Goal: Transaction & Acquisition: Purchase product/service

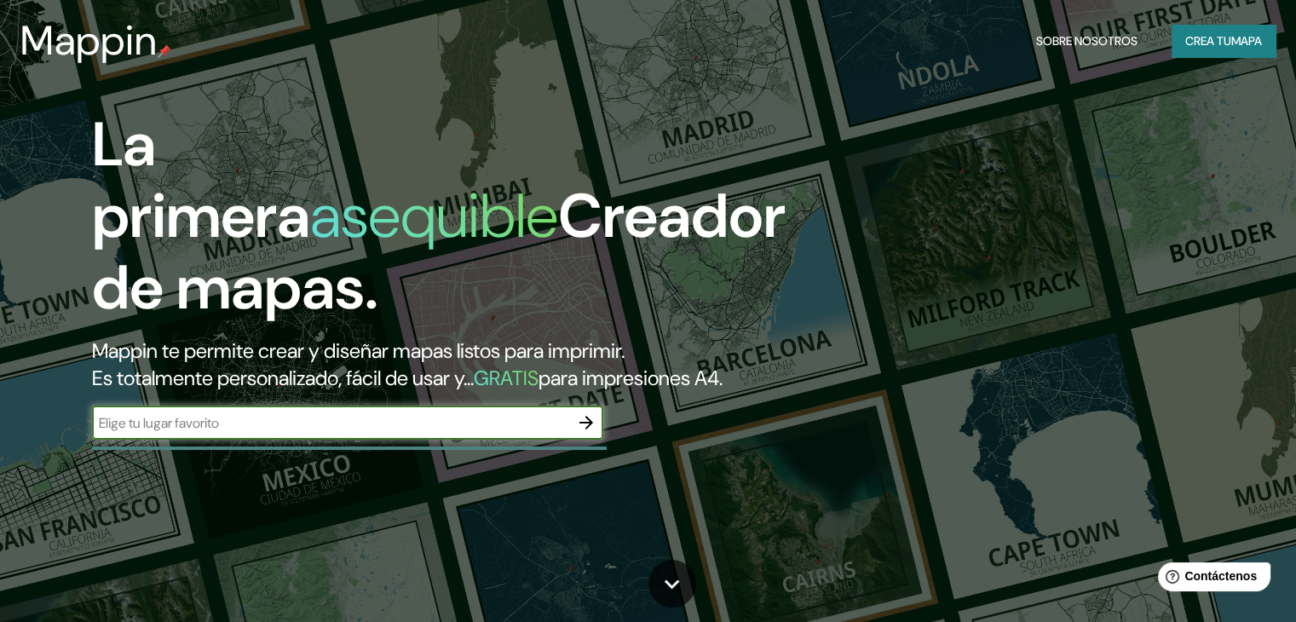
click at [296, 433] on input "text" at bounding box center [330, 423] width 477 height 20
paste input "XX3C+MX [GEOGRAPHIC_DATA]"
type input "XX3C+MX [GEOGRAPHIC_DATA]"
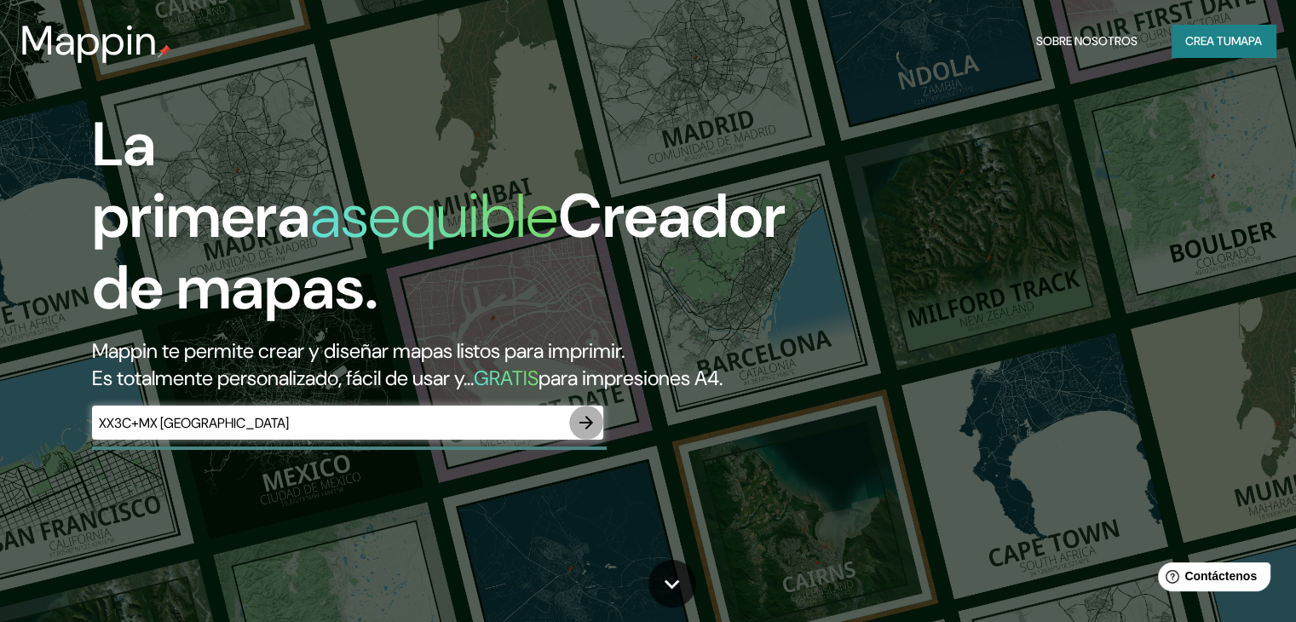
click at [580, 430] on icon "button" at bounding box center [587, 423] width 14 height 14
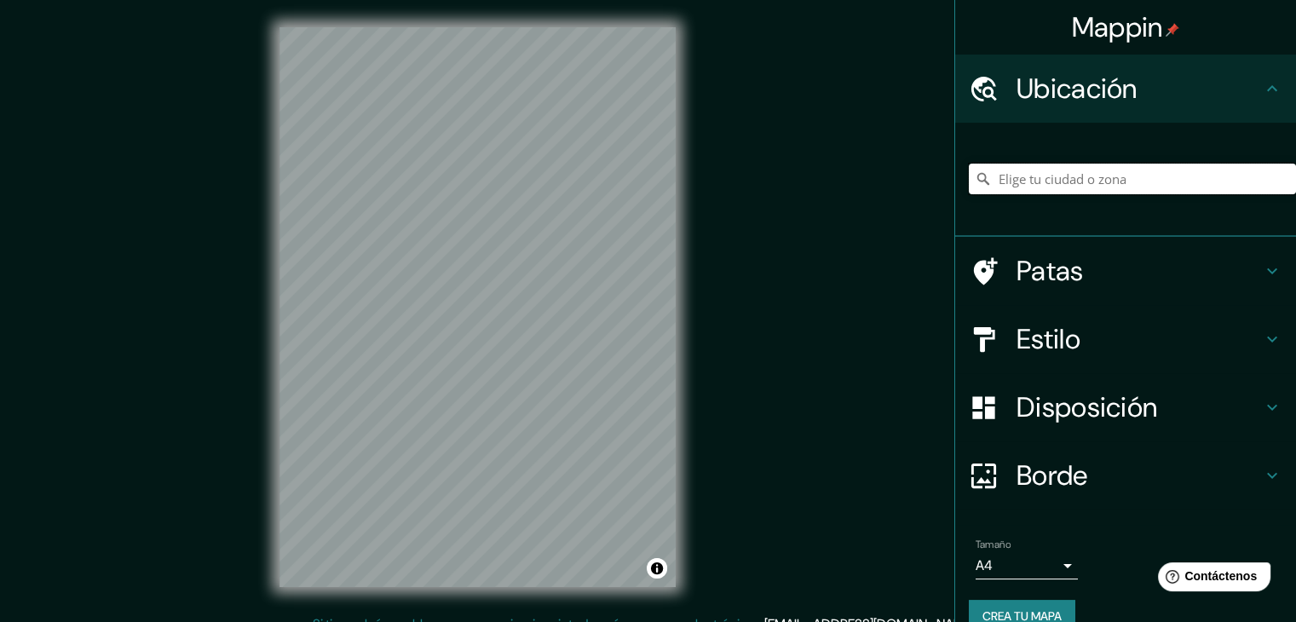
click at [1012, 184] on input "Elige tu ciudad o zona" at bounding box center [1132, 179] width 327 height 31
paste input "XX3C+MX [GEOGRAPHIC_DATA]"
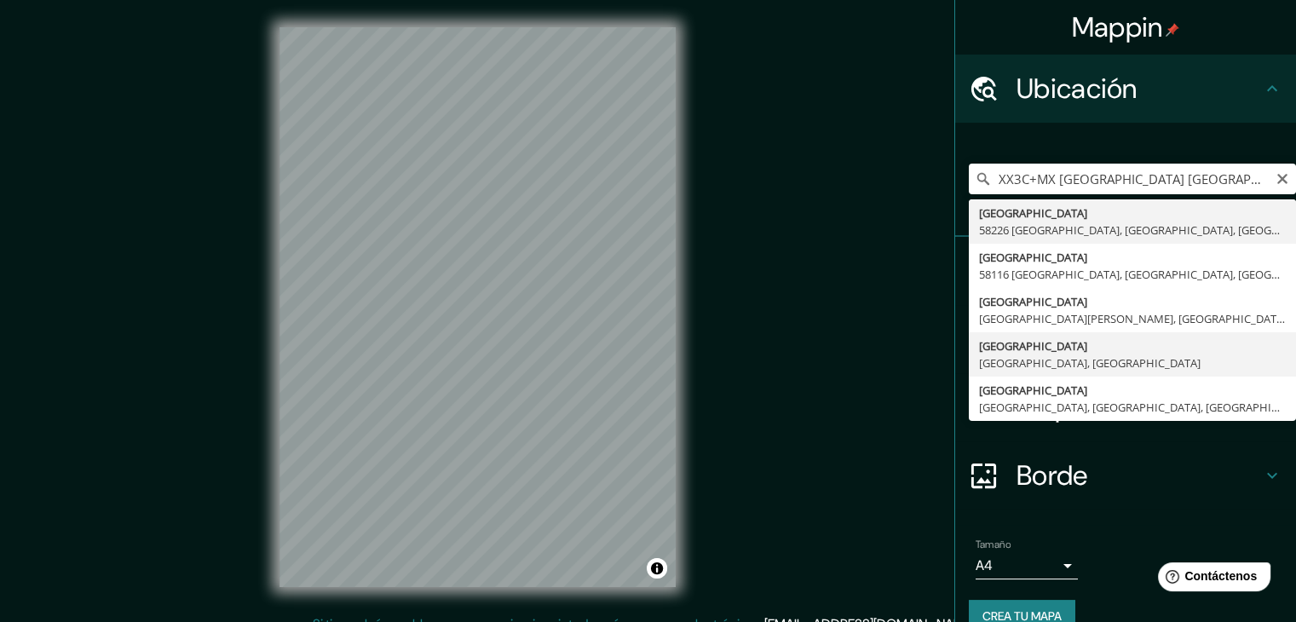
type input "[GEOGRAPHIC_DATA], [GEOGRAPHIC_DATA], [GEOGRAPHIC_DATA]"
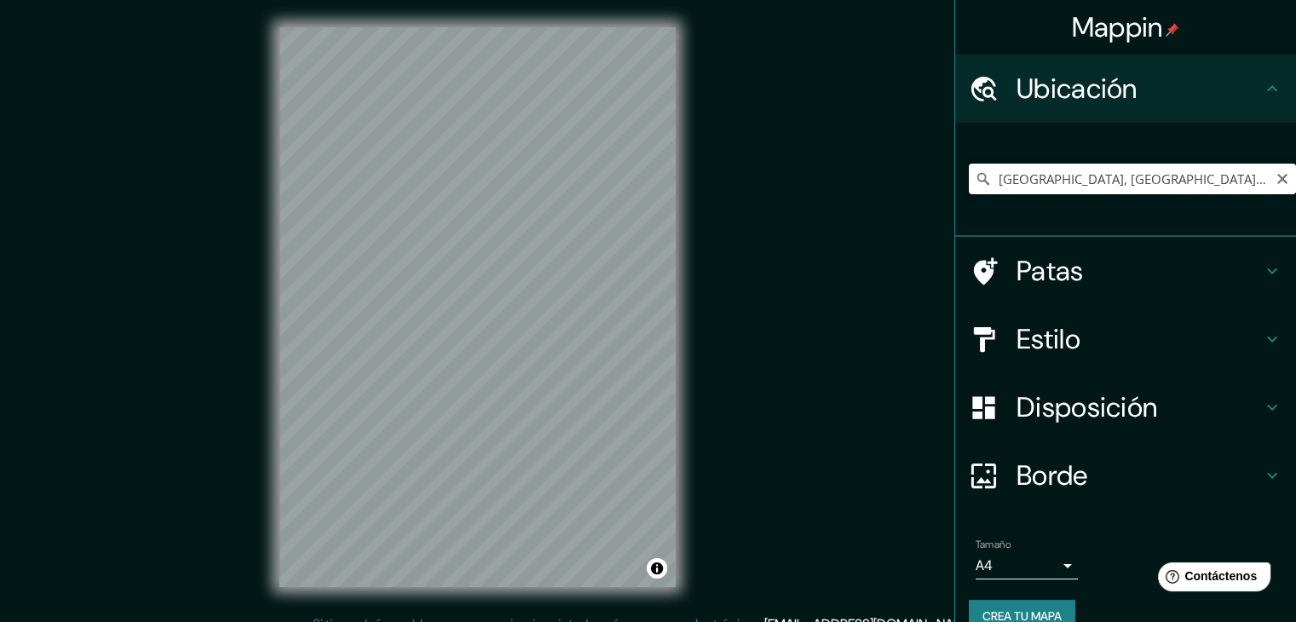
click at [1050, 166] on input "[GEOGRAPHIC_DATA], [GEOGRAPHIC_DATA], [GEOGRAPHIC_DATA]" at bounding box center [1132, 179] width 327 height 31
click at [1050, 168] on input "[GEOGRAPHIC_DATA], [GEOGRAPHIC_DATA], [GEOGRAPHIC_DATA]" at bounding box center [1132, 179] width 327 height 31
click at [1278, 175] on icon "Claro" at bounding box center [1283, 179] width 10 height 10
paste input "[PERSON_NAME][STREET_ADDRESS]"
type input "[PERSON_NAME][STREET_ADDRESS]"
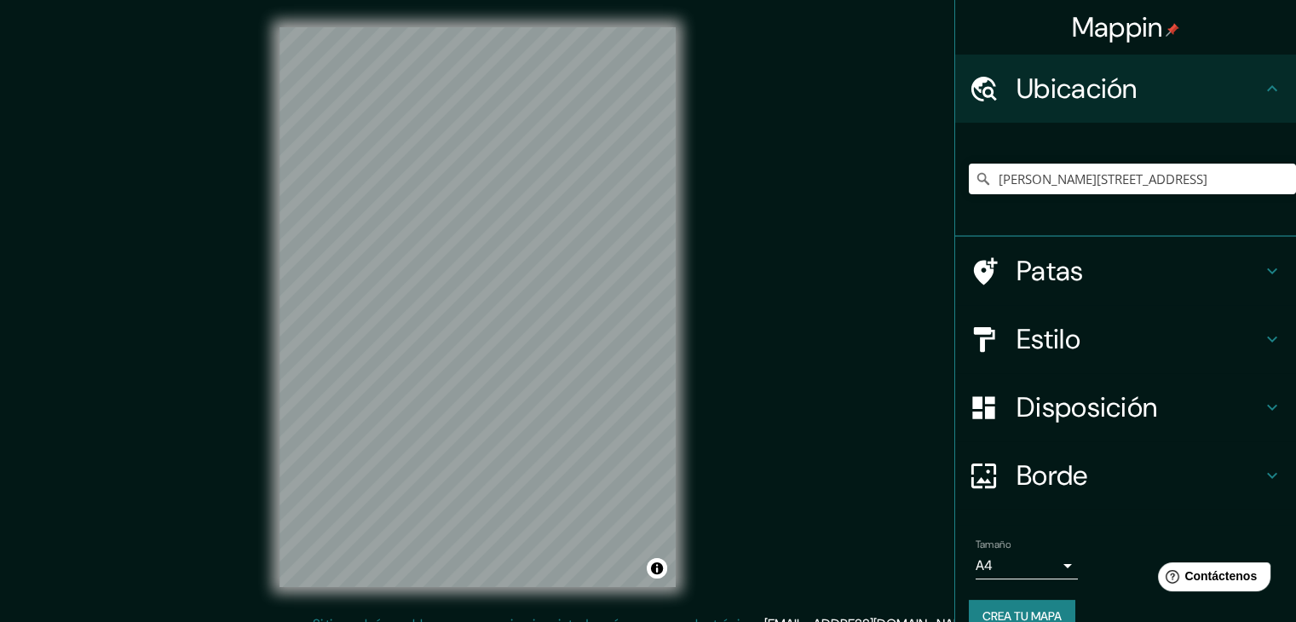
click at [1108, 268] on h4 "Patas" at bounding box center [1139, 271] width 245 height 34
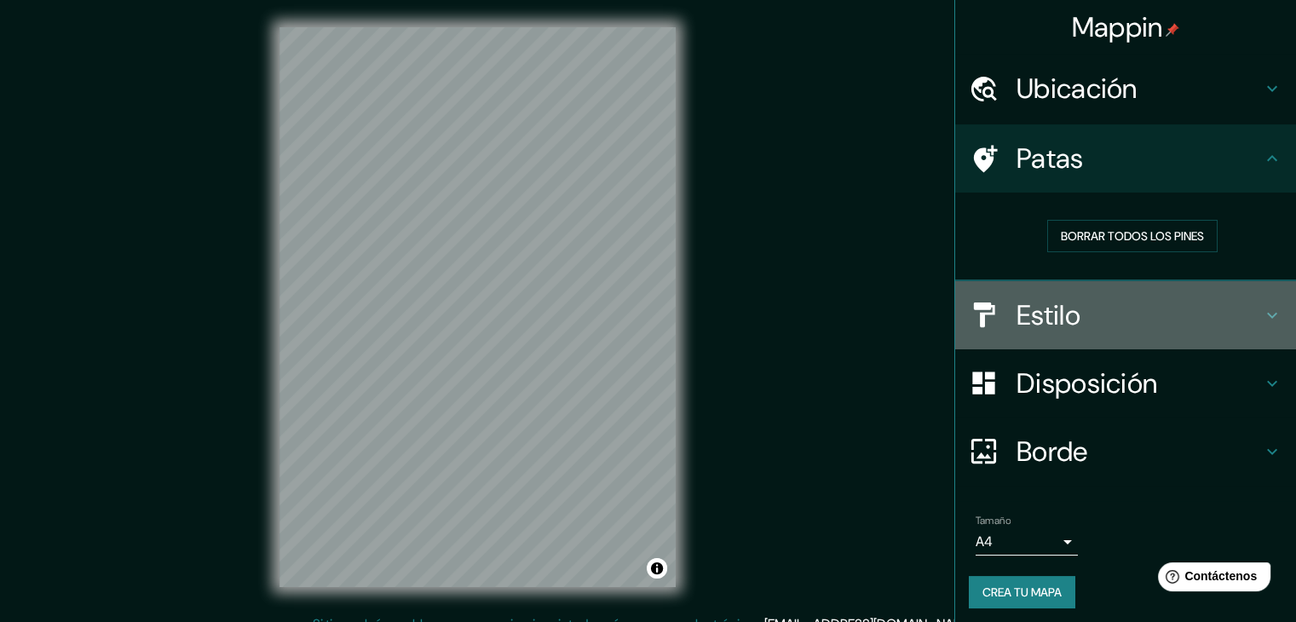
click at [1082, 315] on h4 "Estilo" at bounding box center [1139, 315] width 245 height 34
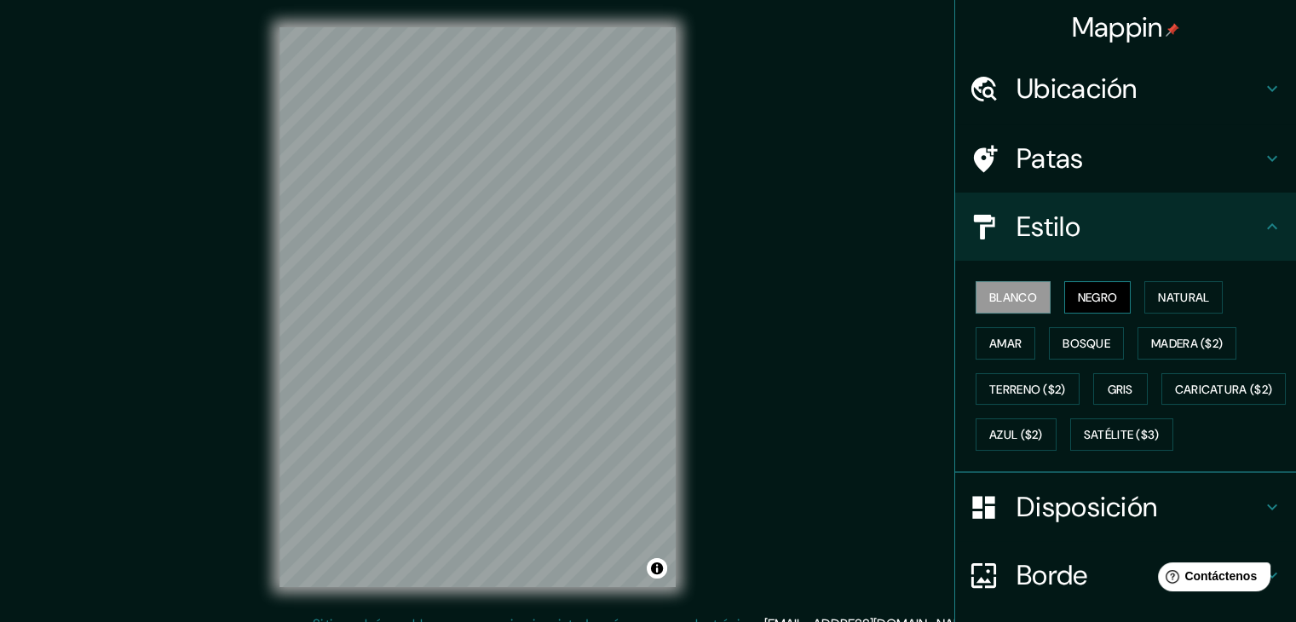
click at [1078, 294] on font "Negro" at bounding box center [1098, 297] width 40 height 15
click at [1147, 295] on button "Natural" at bounding box center [1184, 297] width 78 height 32
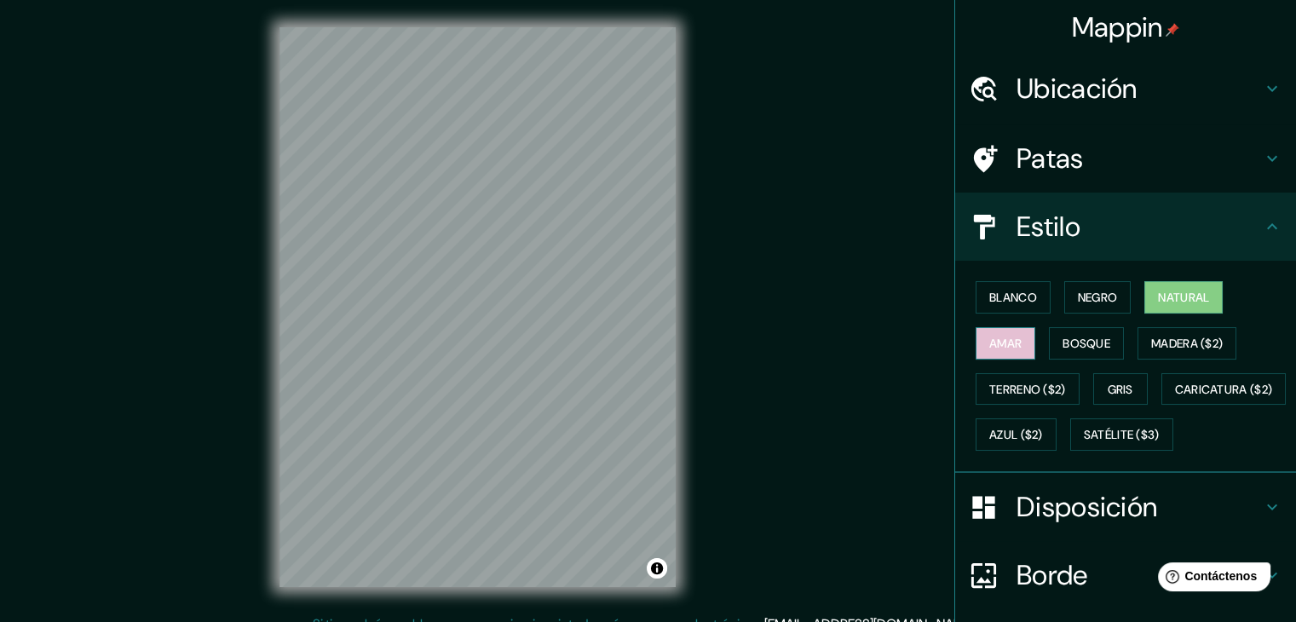
click at [1019, 333] on button "Amar" at bounding box center [1006, 343] width 60 height 32
click at [1063, 338] on font "Bosque" at bounding box center [1087, 343] width 48 height 15
click at [1006, 337] on font "Amar" at bounding box center [1006, 343] width 32 height 15
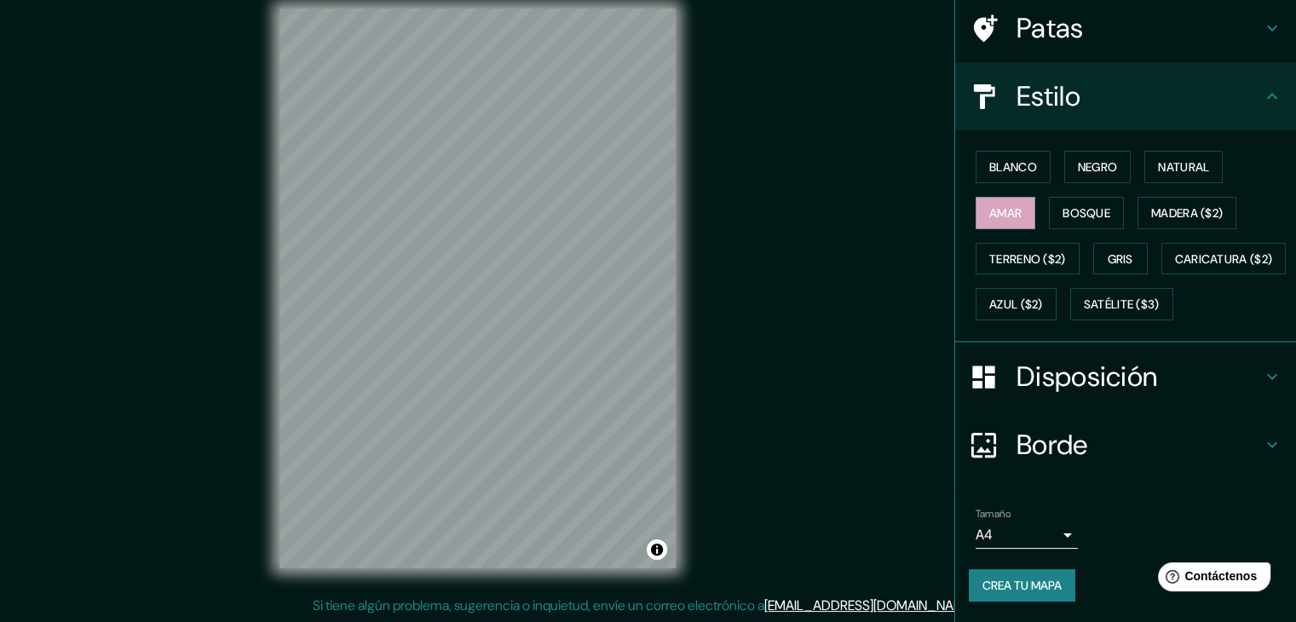
scroll to position [20, 0]
click at [1052, 364] on font "Disposición" at bounding box center [1087, 377] width 141 height 36
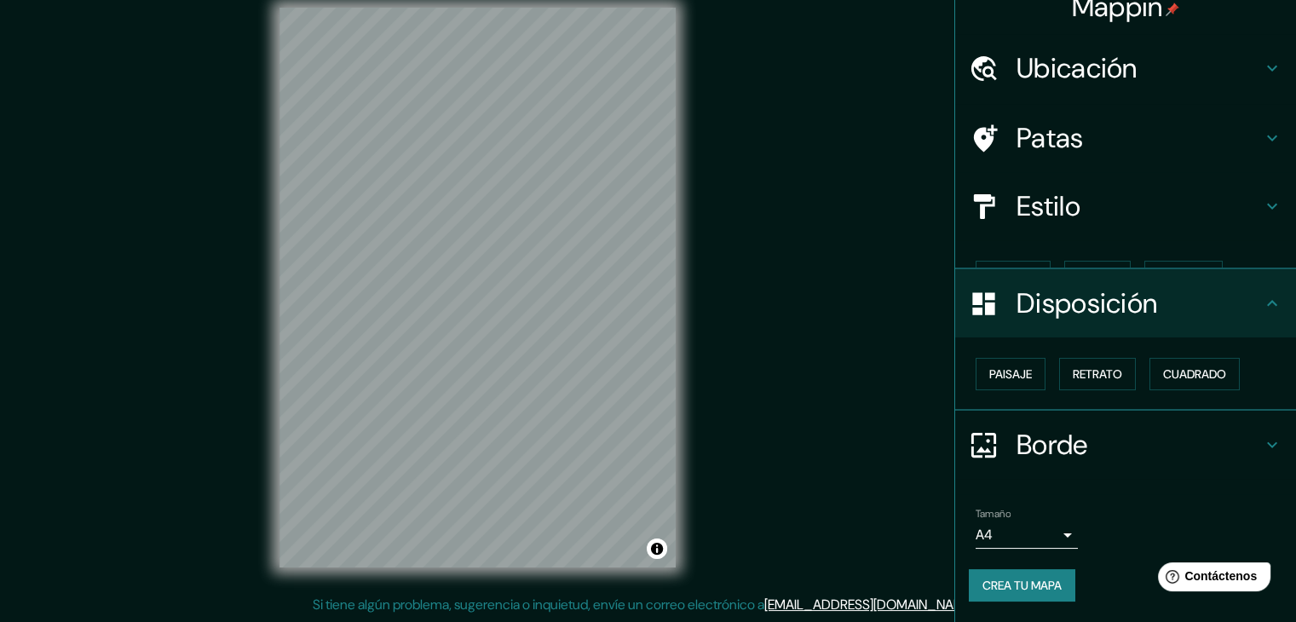
scroll to position [0, 0]
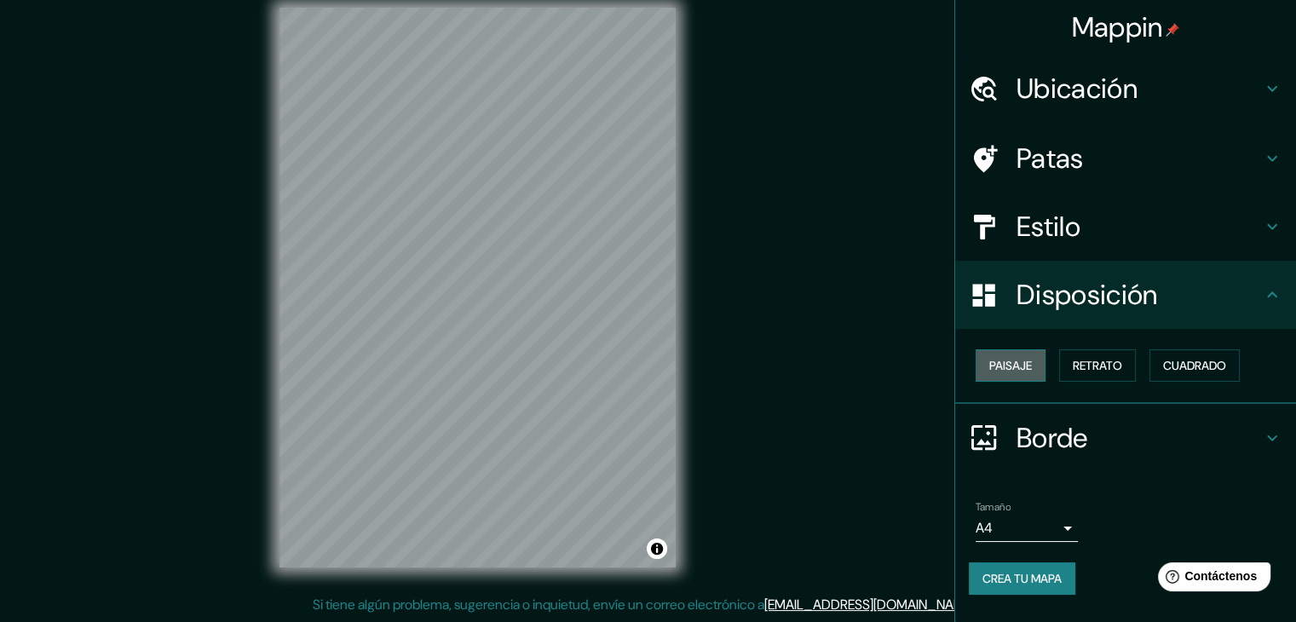
click at [1027, 366] on font "Paisaje" at bounding box center [1011, 365] width 43 height 15
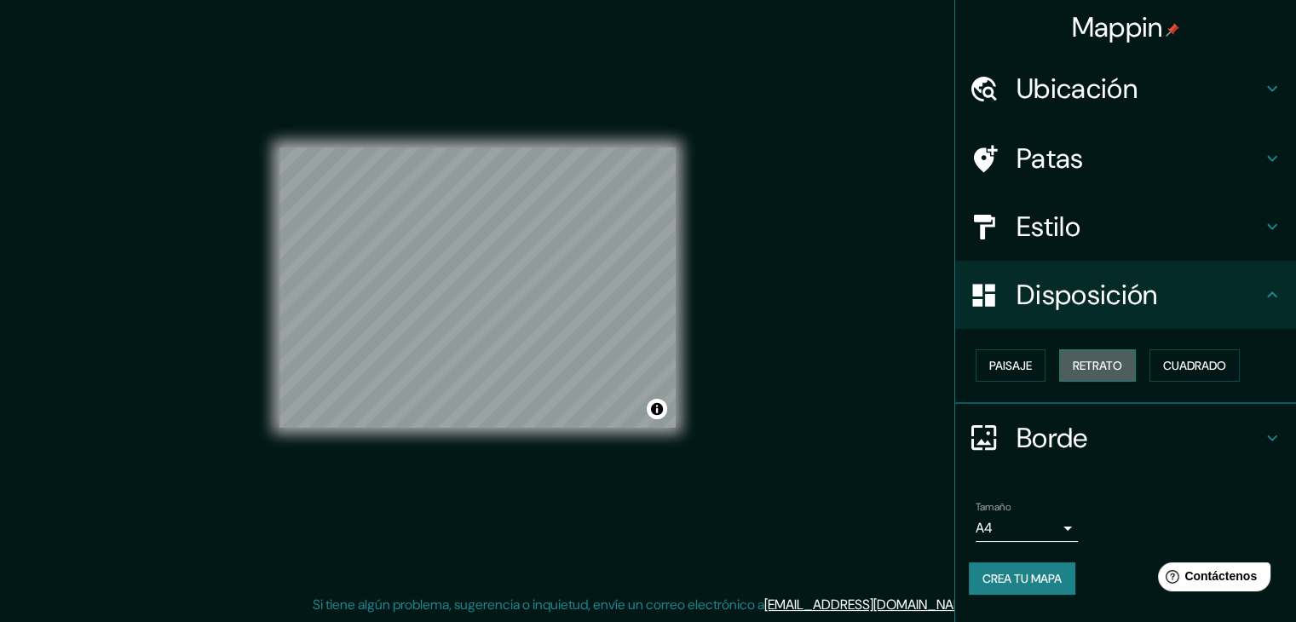
click at [1101, 366] on font "Retrato" at bounding box center [1097, 365] width 49 height 15
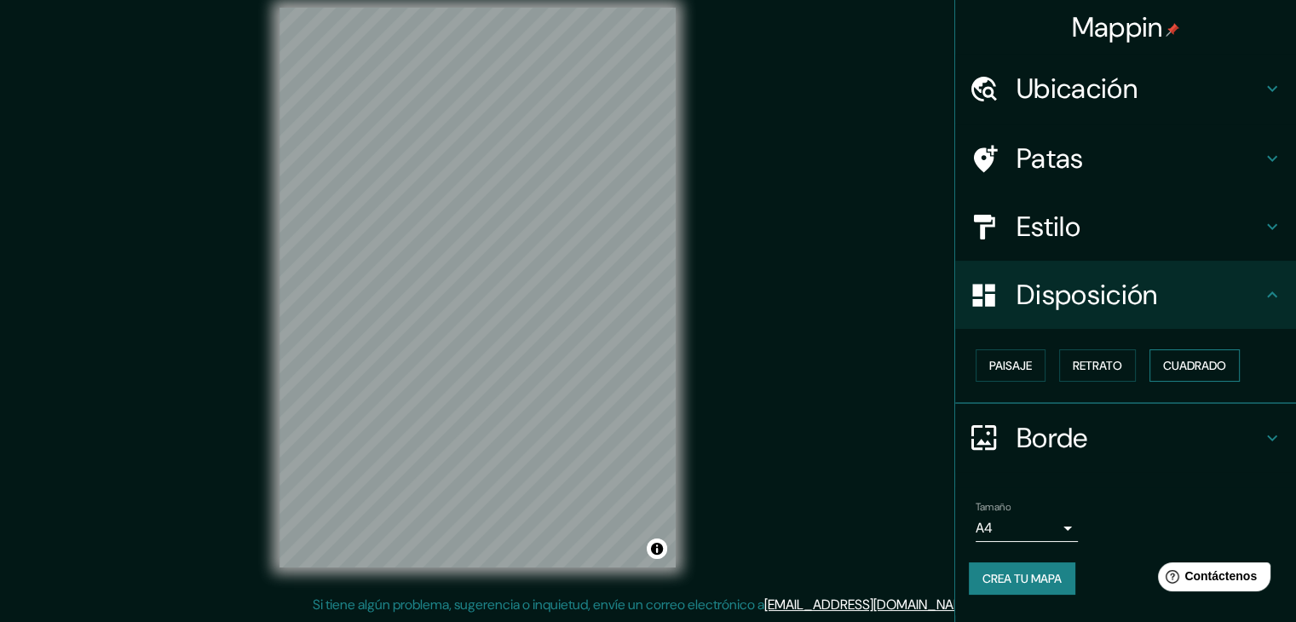
click at [1186, 355] on font "Cuadrado" at bounding box center [1194, 366] width 63 height 22
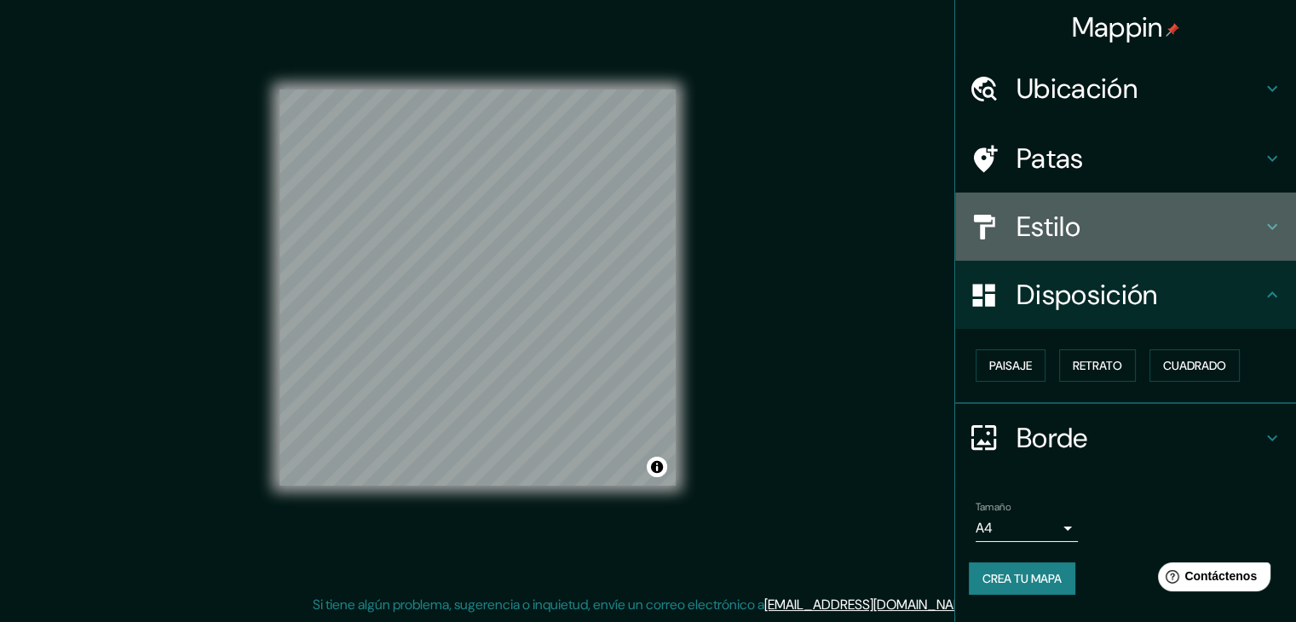
click at [1103, 199] on div "Estilo" at bounding box center [1125, 227] width 341 height 68
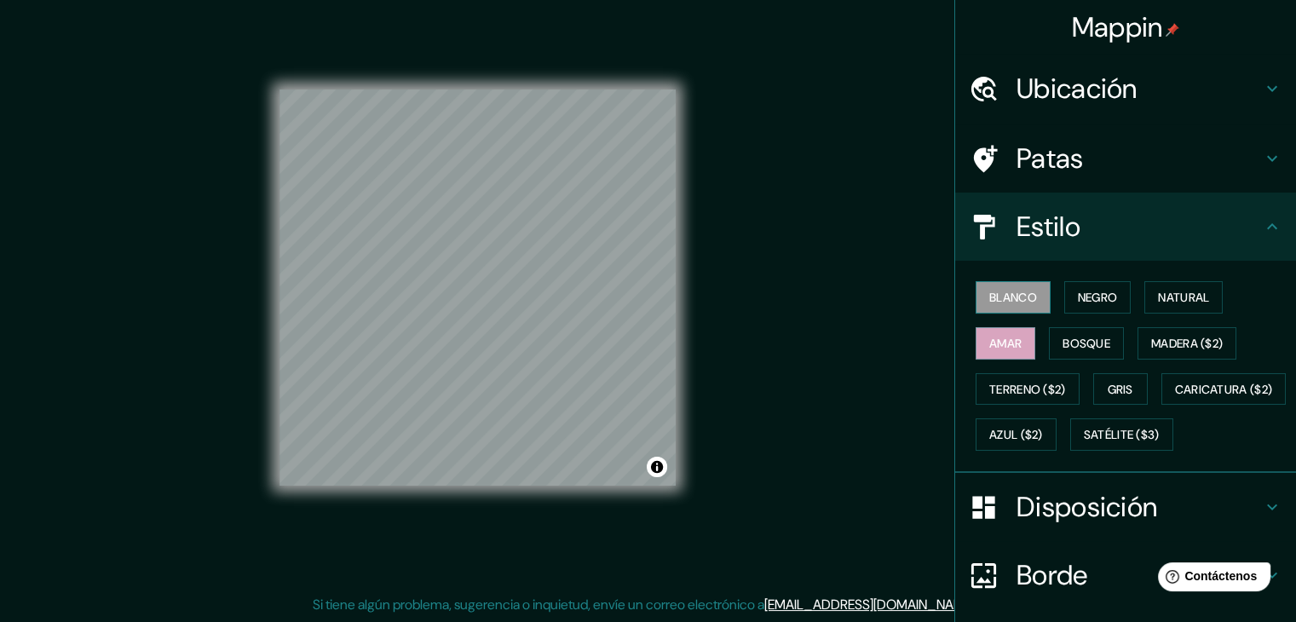
click at [1011, 299] on font "Blanco" at bounding box center [1014, 297] width 48 height 15
click at [1078, 301] on font "Negro" at bounding box center [1098, 297] width 40 height 15
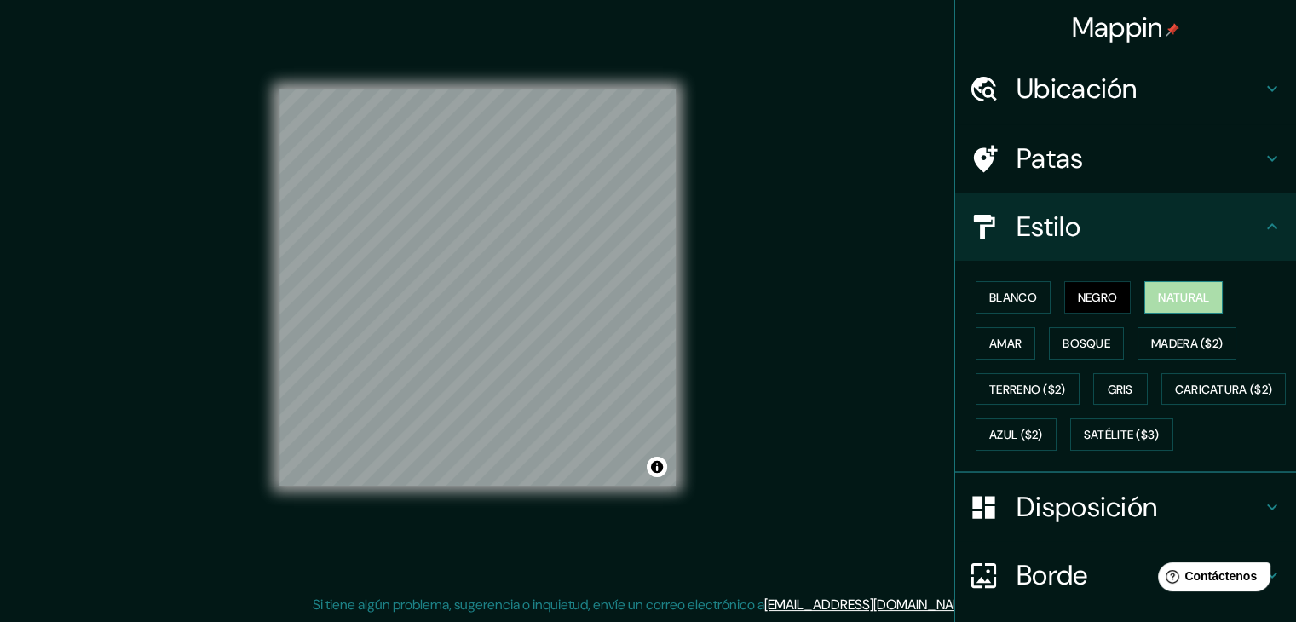
click at [1177, 284] on button "Natural" at bounding box center [1184, 297] width 78 height 32
click at [990, 336] on font "Amar" at bounding box center [1006, 343] width 32 height 15
click at [1062, 168] on font "Patas" at bounding box center [1050, 159] width 67 height 36
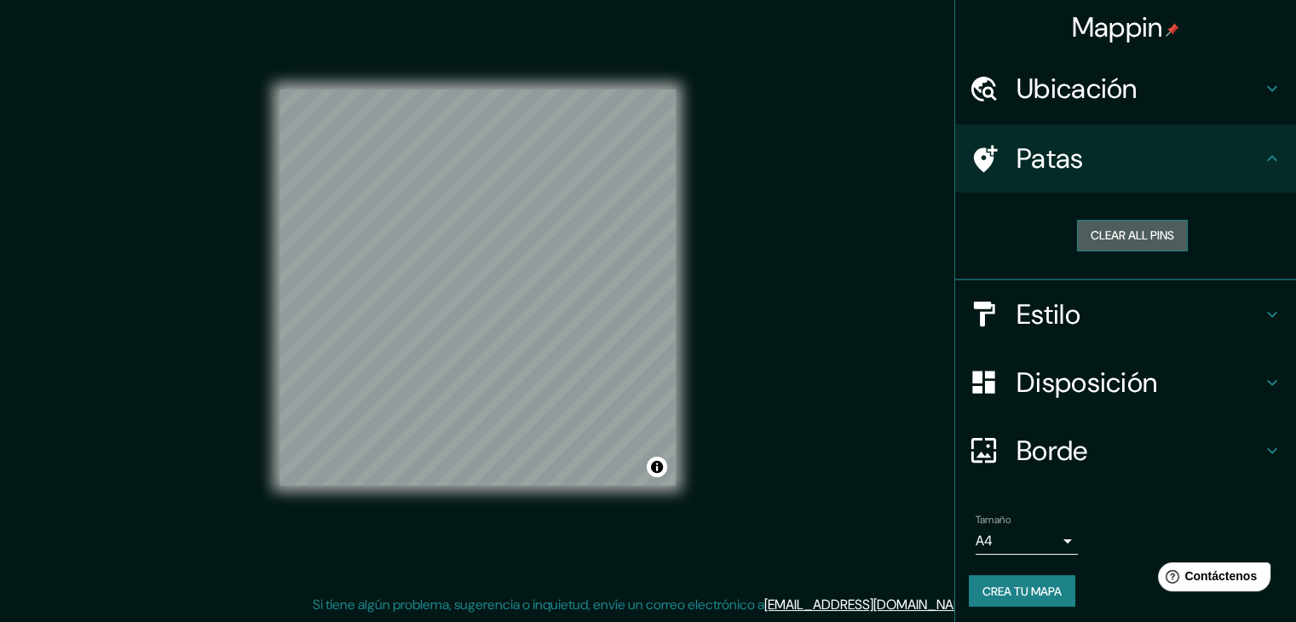
click at [1122, 226] on button "Clear all pins" at bounding box center [1132, 236] width 111 height 32
click at [1150, 173] on h4 "Patas" at bounding box center [1139, 158] width 245 height 34
click at [1262, 158] on icon at bounding box center [1272, 158] width 20 height 20
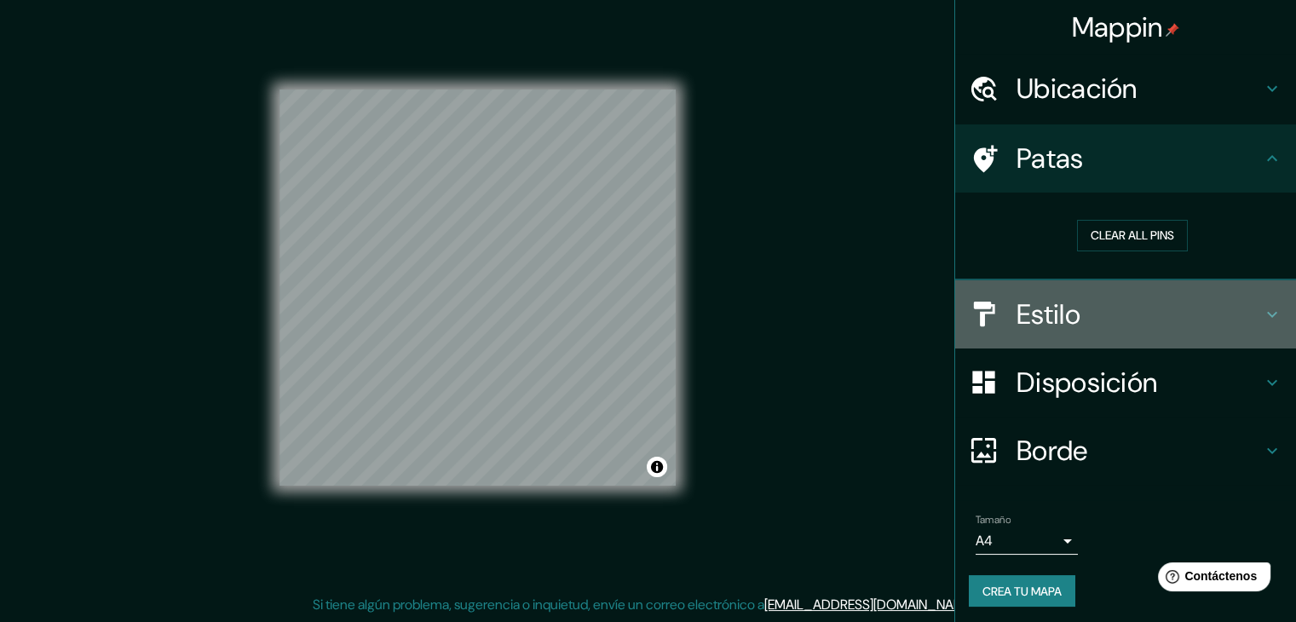
click at [1203, 308] on h4 "Estilo" at bounding box center [1139, 314] width 245 height 34
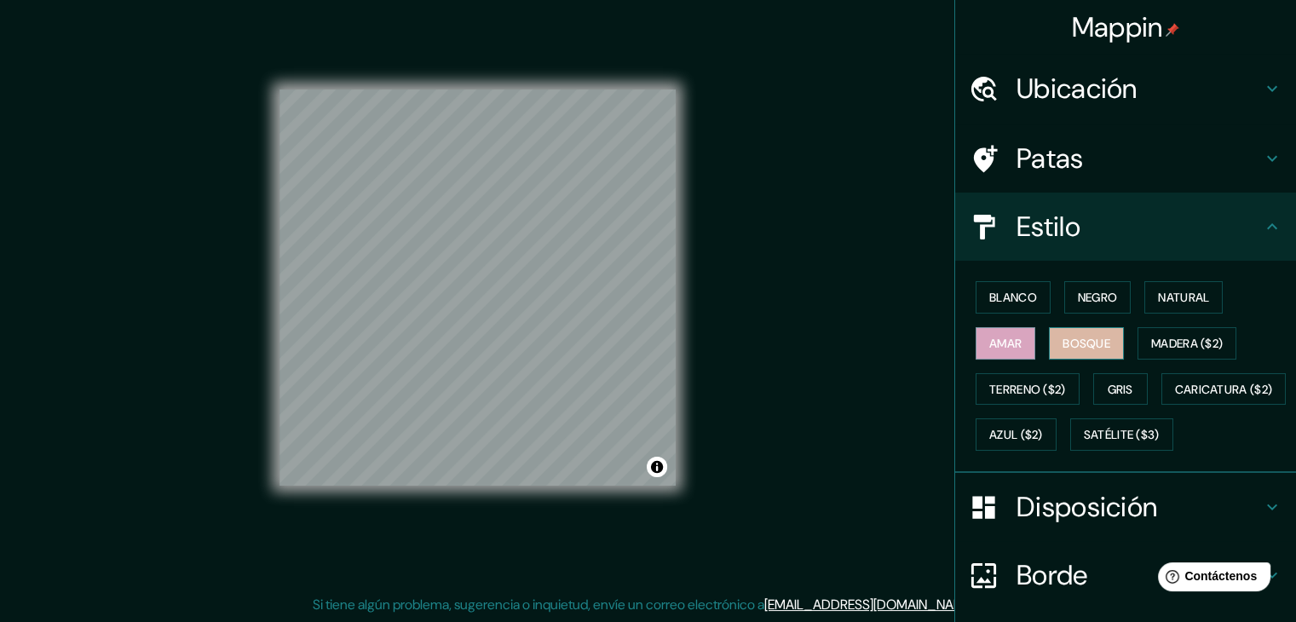
click at [1081, 332] on font "Bosque" at bounding box center [1087, 343] width 48 height 22
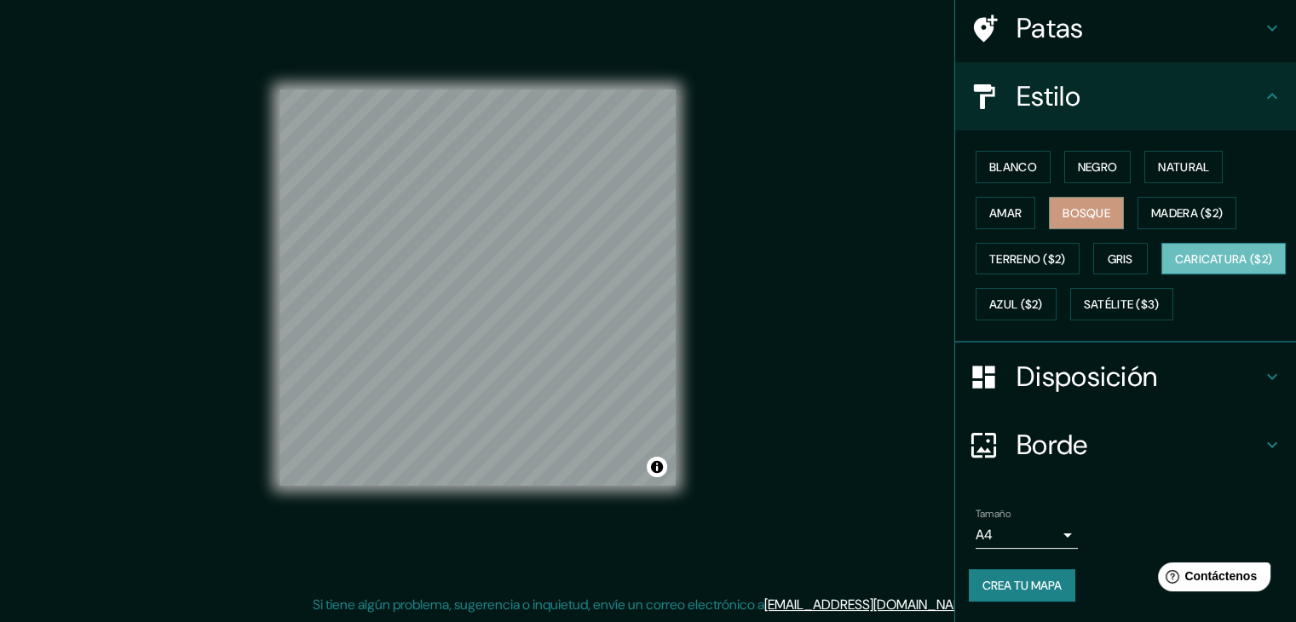
scroll to position [172, 0]
